Goal: Find specific page/section: Find specific page/section

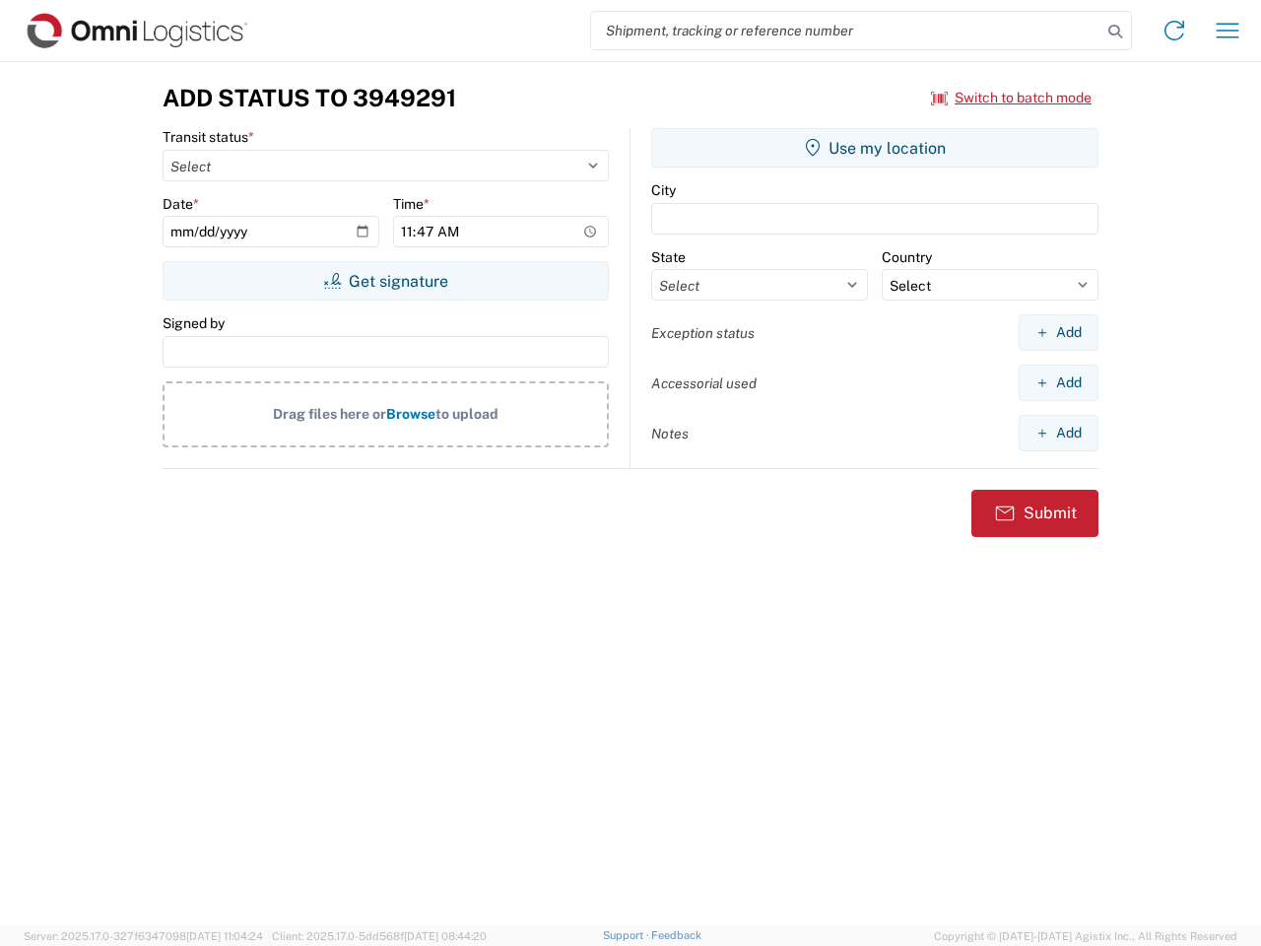
click at [846, 31] on input "search" at bounding box center [846, 30] width 510 height 37
click at [1115, 32] on icon at bounding box center [1115, 32] width 28 height 28
click at [1174, 31] on icon at bounding box center [1174, 31] width 32 height 32
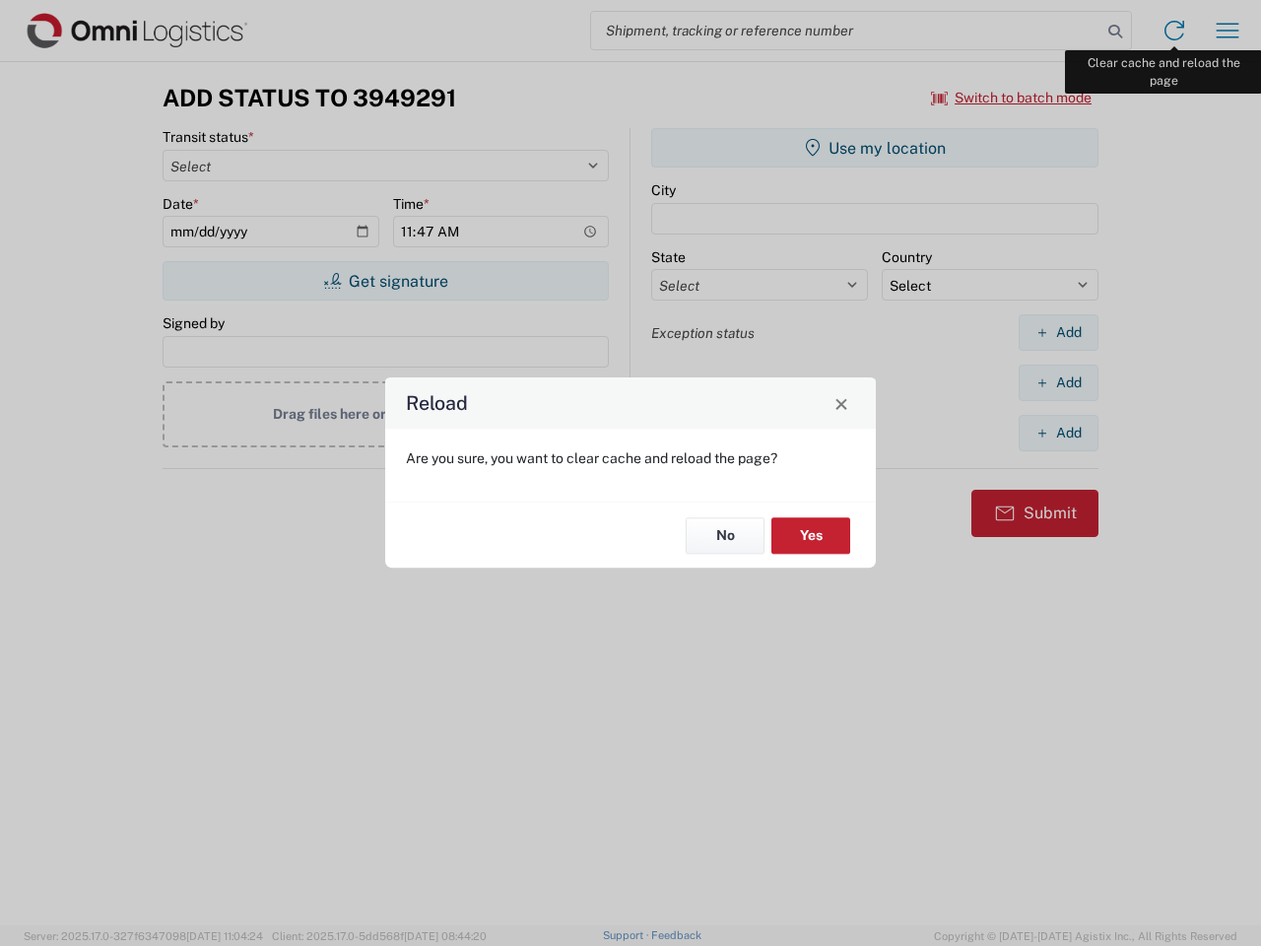
click at [1227, 31] on div "Reload Are you sure, you want to clear cache and reload the page? No Yes" at bounding box center [630, 473] width 1261 height 946
click at [1012, 98] on div "Reload Are you sure, you want to clear cache and reload the page? No Yes" at bounding box center [630, 473] width 1261 height 946
click at [385, 281] on div "Reload Are you sure, you want to clear cache and reload the page? No Yes" at bounding box center [630, 473] width 1261 height 946
click at [875, 148] on div "Reload Are you sure, you want to clear cache and reload the page? No Yes" at bounding box center [630, 473] width 1261 height 946
click at [1058, 332] on div "Reload Are you sure, you want to clear cache and reload the page? No Yes" at bounding box center [630, 473] width 1261 height 946
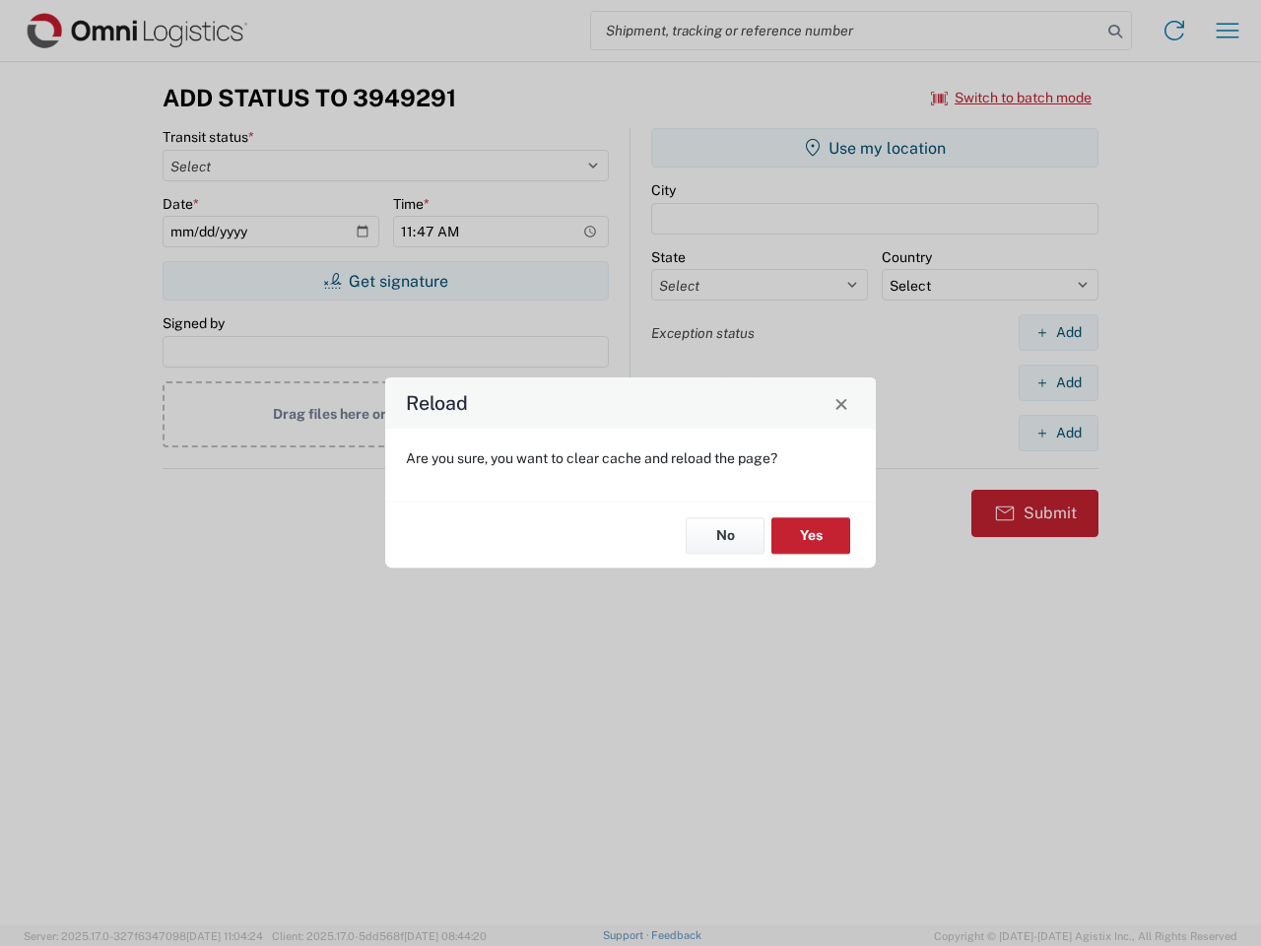
click at [1058, 382] on div "Reload Are you sure, you want to clear cache and reload the page? No Yes" at bounding box center [630, 473] width 1261 height 946
click at [1058, 432] on div "Reload Are you sure, you want to clear cache and reload the page? No Yes" at bounding box center [630, 473] width 1261 height 946
